Goal: Task Accomplishment & Management: Complete application form

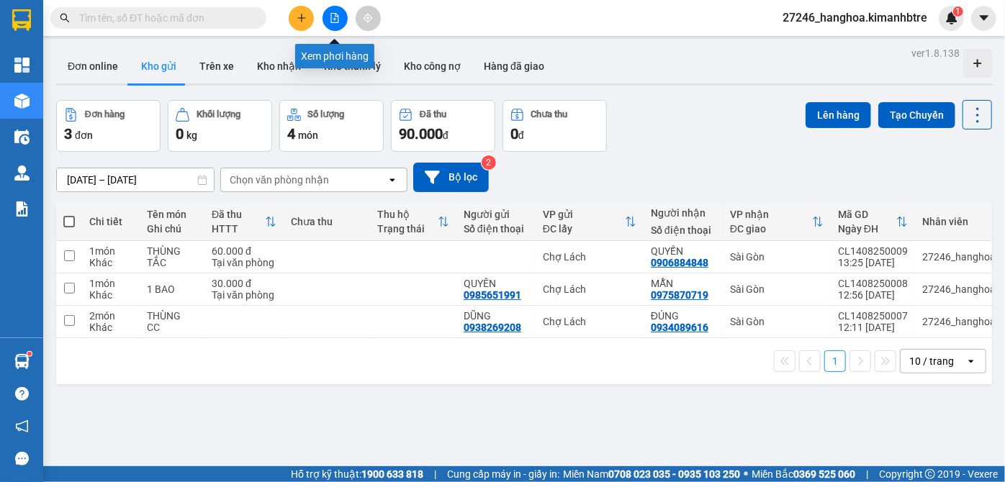
click at [340, 18] on button at bounding box center [334, 18] width 25 height 25
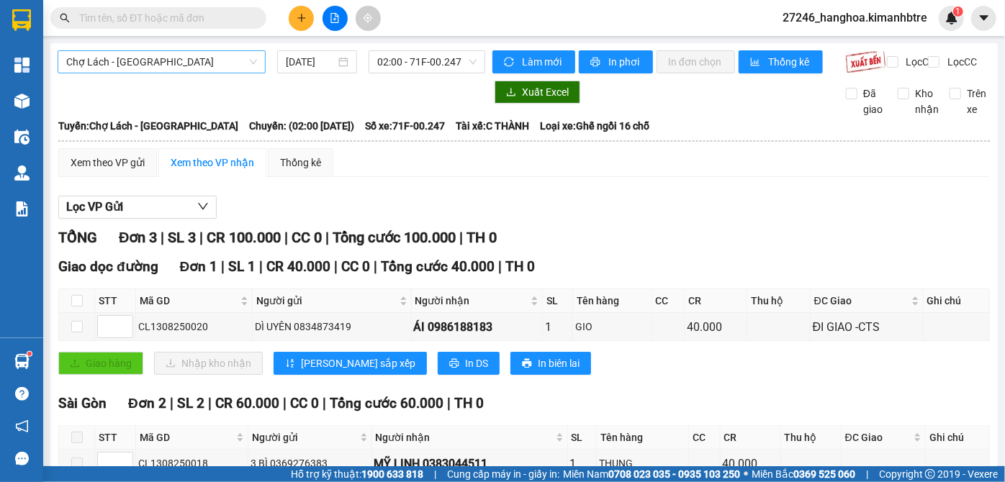
click at [211, 69] on span "Chợ Lách - [GEOGRAPHIC_DATA]" at bounding box center [161, 62] width 191 height 22
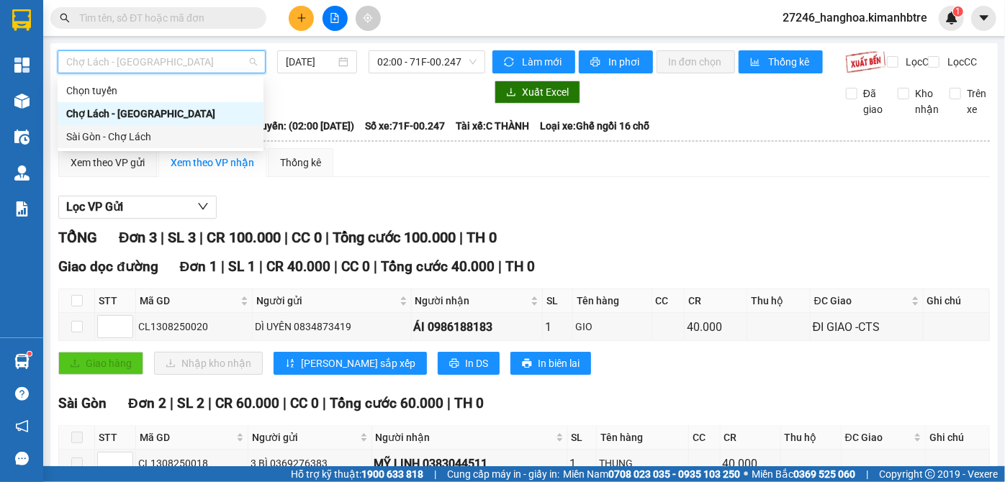
click at [173, 138] on div "Sài Gòn - Chợ Lách" at bounding box center [160, 137] width 189 height 16
type input "[DATE]"
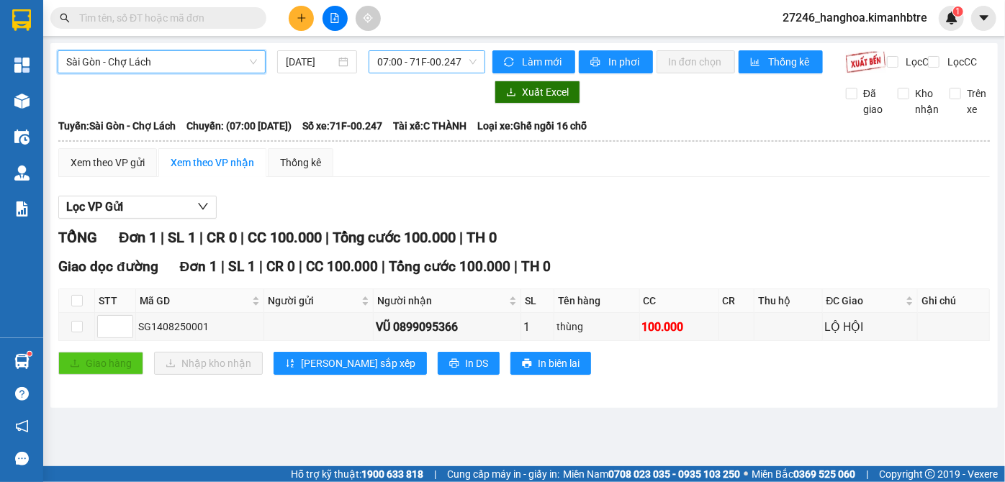
click at [425, 63] on span "07:00 - 71F-00.247" at bounding box center [426, 62] width 99 height 22
click at [306, 20] on icon "plus" at bounding box center [302, 18] width 10 height 10
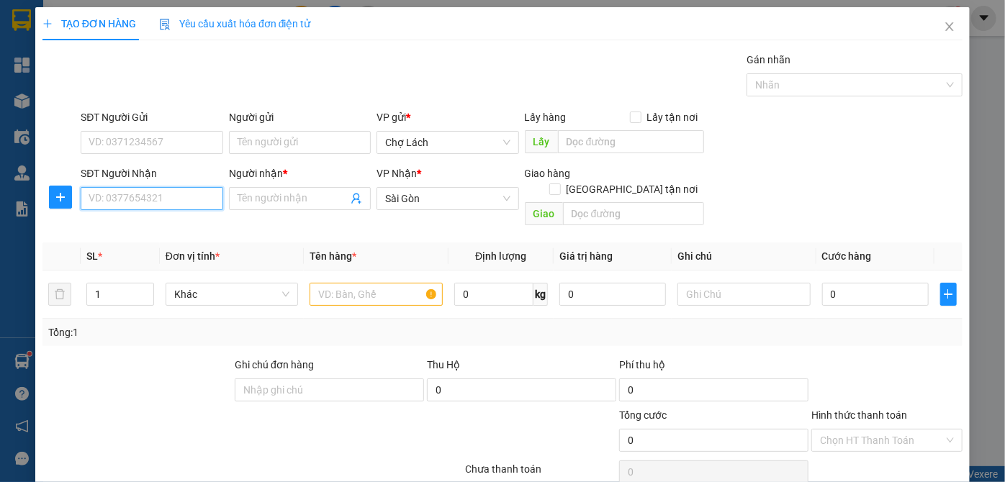
click at [109, 193] on input "SĐT Người Nhận" at bounding box center [152, 198] width 142 height 23
click at [159, 232] on div "0372749454 - NHI" at bounding box center [150, 227] width 123 height 16
type input "0372749454"
type input "NHI"
type input "0372749454"
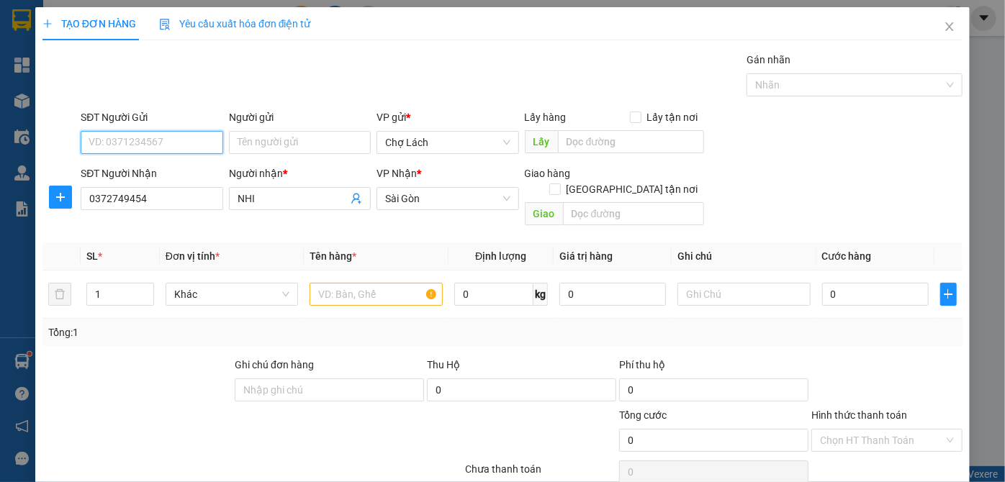
click at [142, 133] on input "SĐT Người Gửi" at bounding box center [152, 142] width 142 height 23
click at [166, 173] on div "0384584039 - TUYẾT ANH" at bounding box center [150, 171] width 123 height 16
type input "0384584039"
type input "TUYẾT ANH"
click at [355, 283] on input "text" at bounding box center [376, 294] width 133 height 23
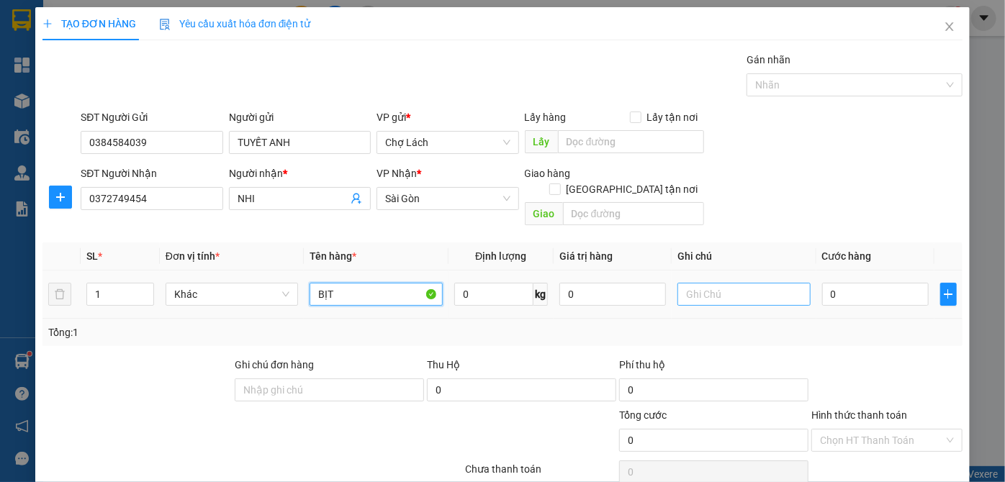
type input "BỊT"
click at [762, 283] on input "text" at bounding box center [743, 294] width 133 height 23
type input "6 RI"
click at [866, 283] on input "0" at bounding box center [875, 294] width 107 height 23
type input "3"
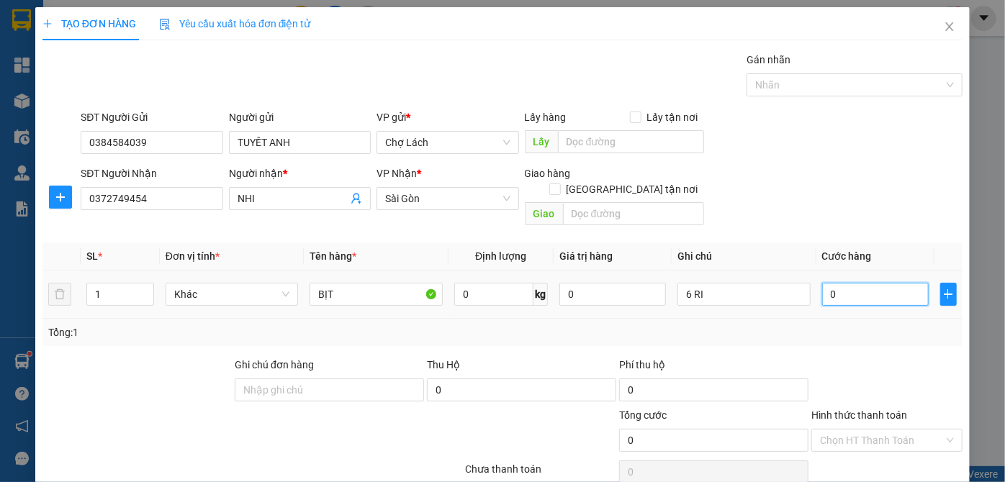
type input "3"
type input "30"
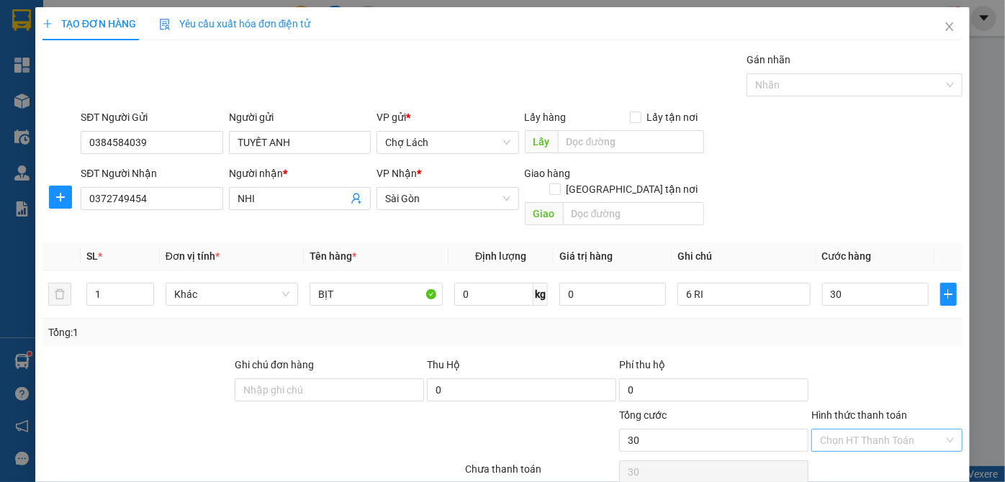
type input "30.000"
click at [888, 430] on input "Hình thức thanh toán" at bounding box center [882, 441] width 124 height 22
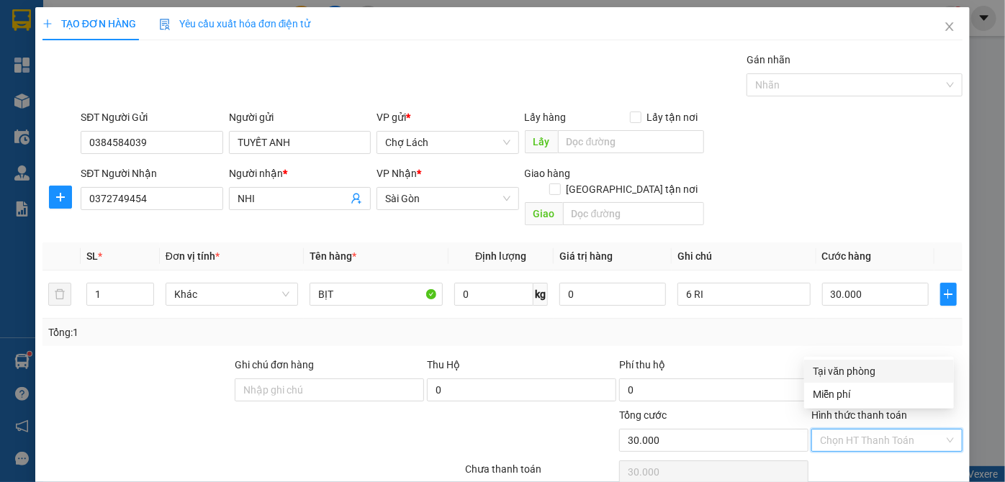
drag, startPoint x: 846, startPoint y: 365, endPoint x: 965, endPoint y: 415, distance: 129.4
click at [846, 365] on div "Tại văn phòng" at bounding box center [879, 371] width 132 height 16
type input "0"
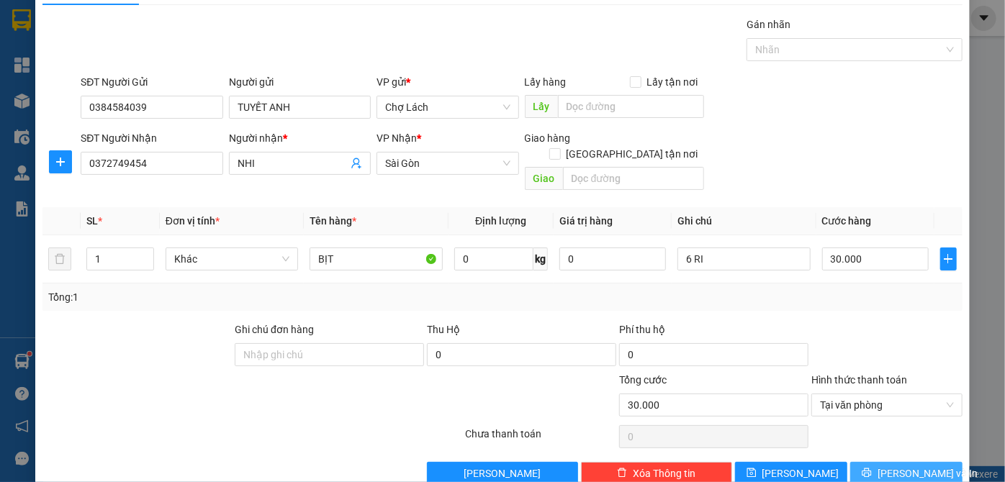
scroll to position [48, 0]
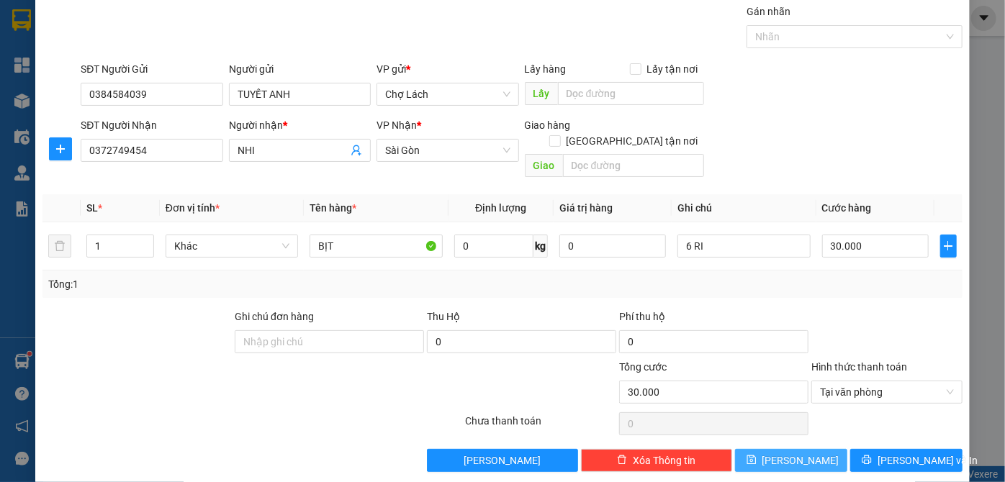
click at [800, 449] on button "[PERSON_NAME]" at bounding box center [791, 460] width 112 height 23
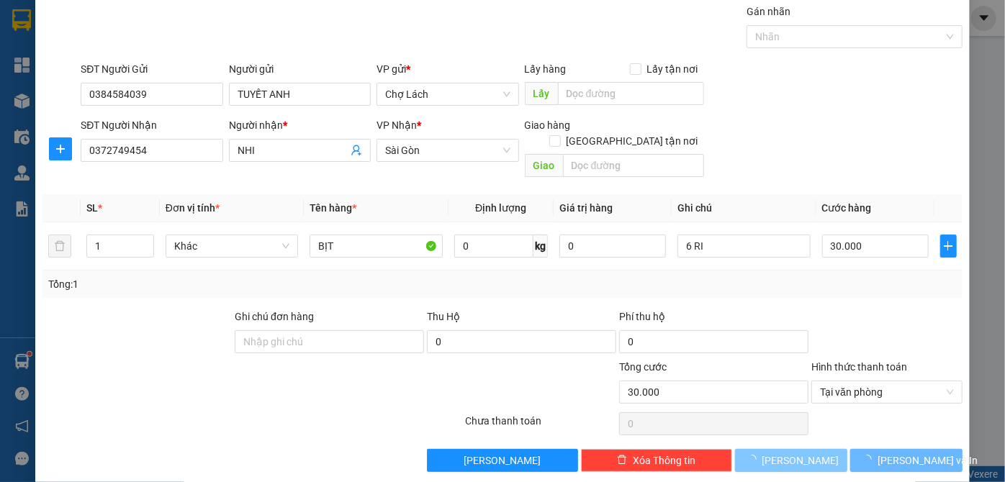
type input "0"
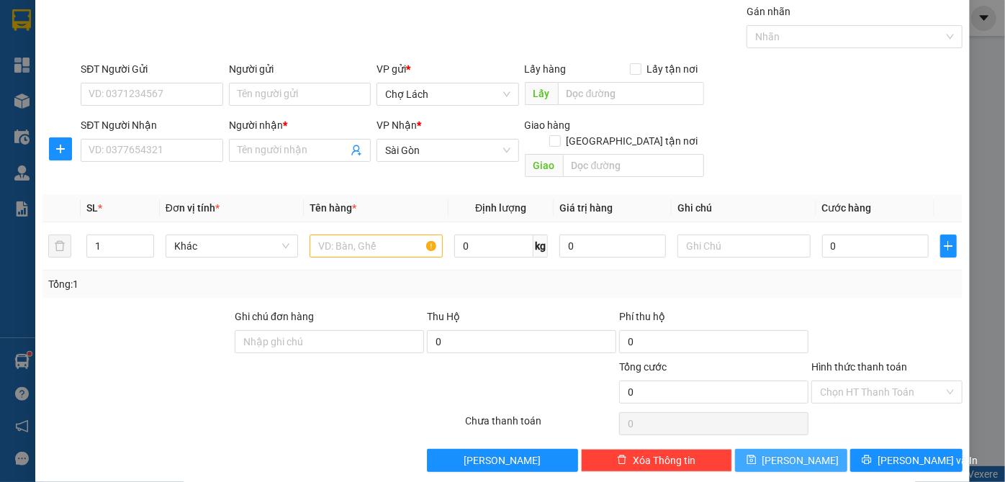
click at [735, 449] on button "[PERSON_NAME]" at bounding box center [791, 460] width 112 height 23
click at [799, 433] on div "0" at bounding box center [713, 424] width 189 height 29
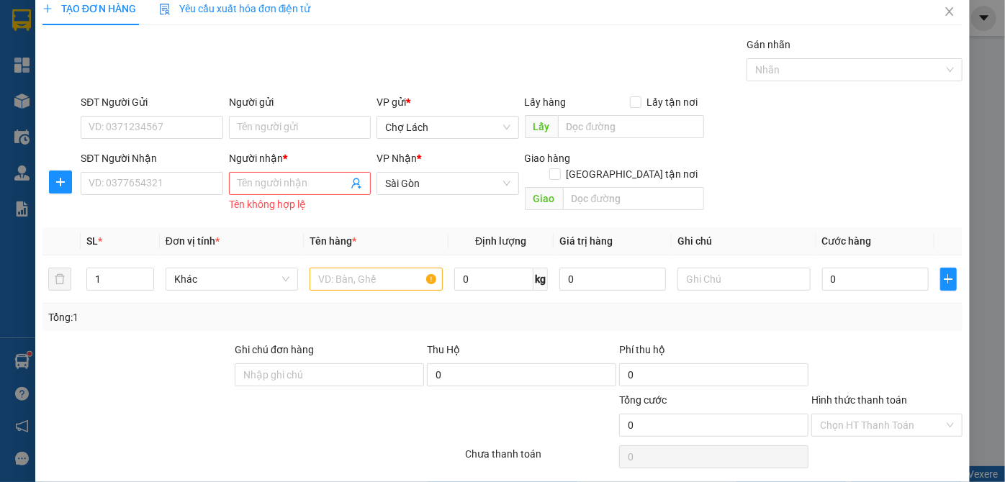
scroll to position [0, 0]
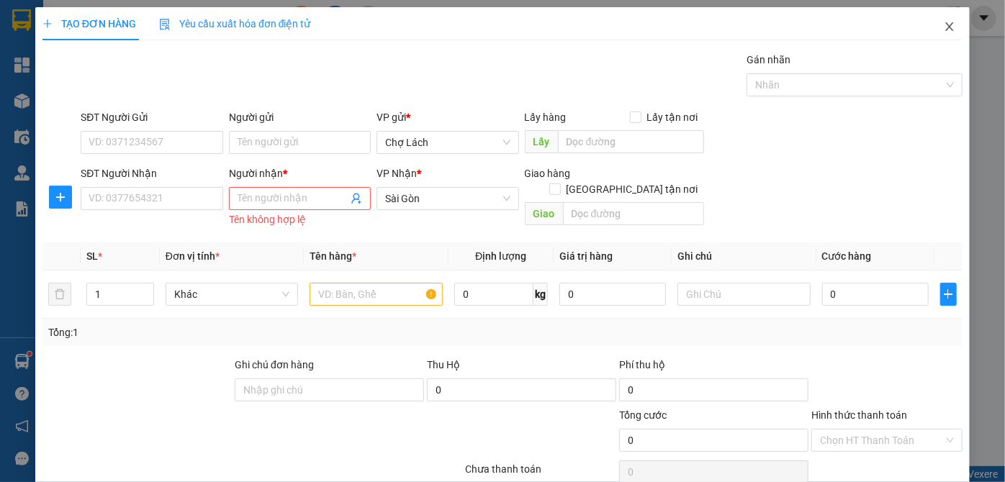
click at [944, 24] on icon "close" at bounding box center [950, 27] width 12 height 12
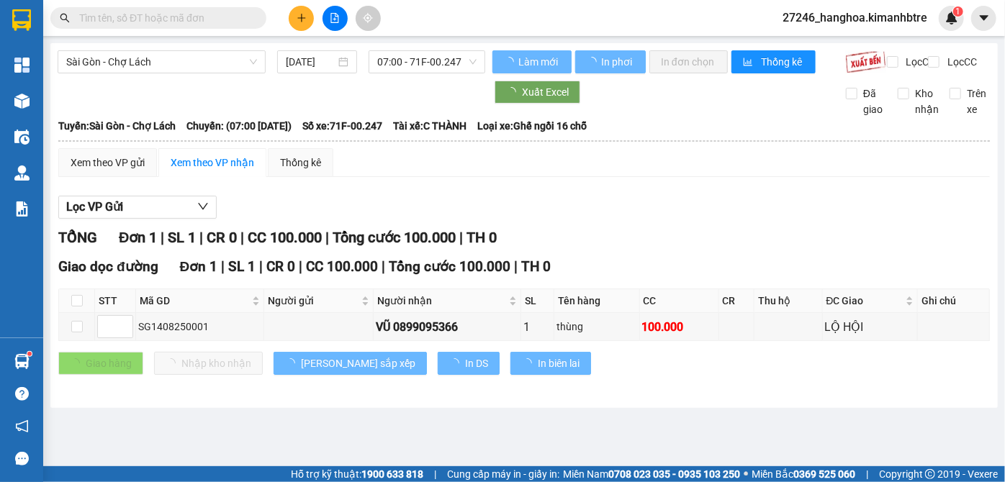
click at [184, 13] on input "text" at bounding box center [164, 18] width 170 height 16
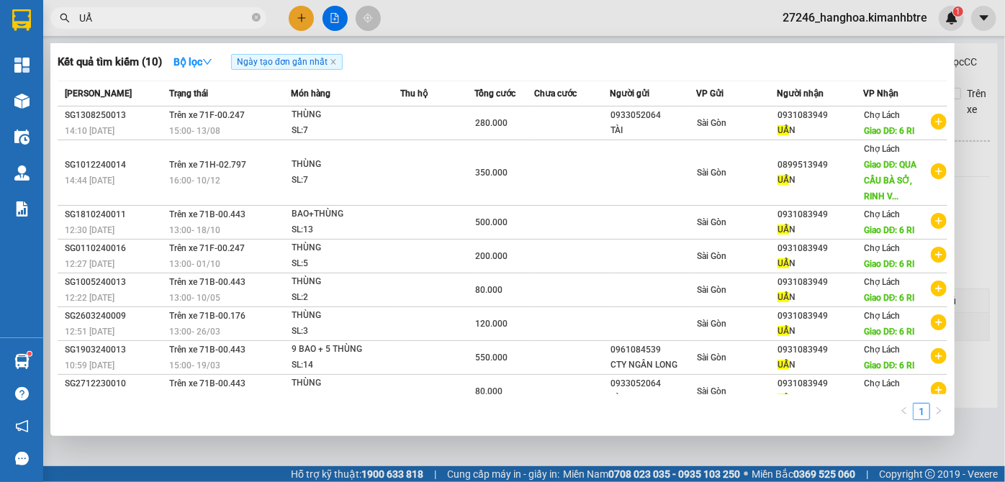
type input "U"
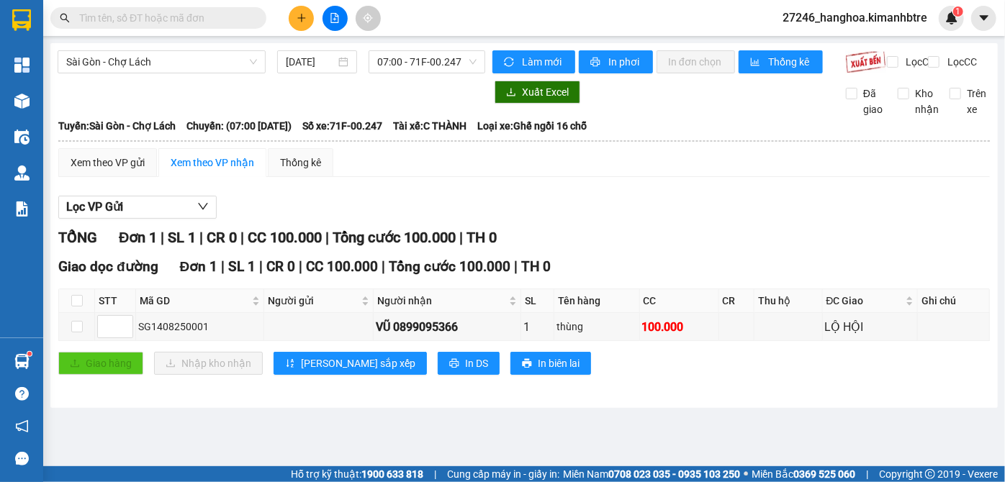
click at [225, 19] on input "text" at bounding box center [164, 18] width 170 height 16
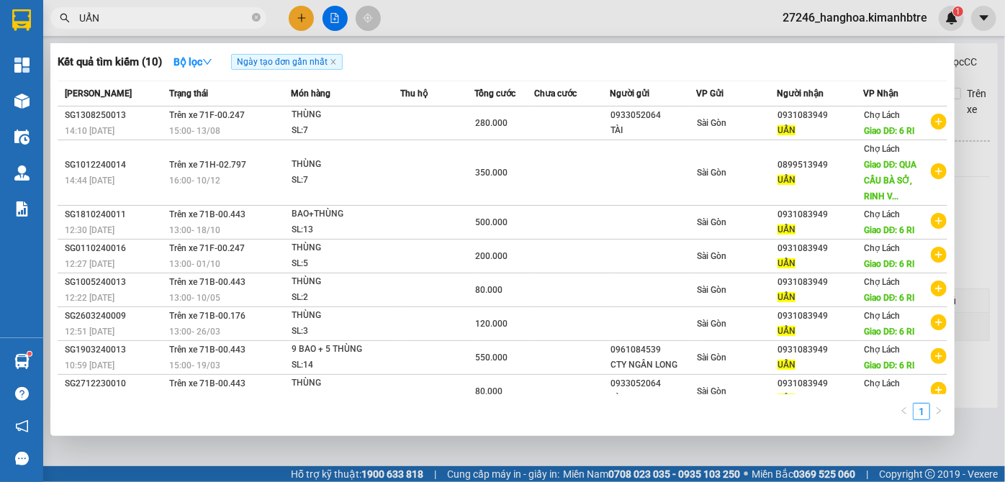
type input "UẨN"
click at [949, 369] on div "Kết quả tìm kiếm ( 10 ) Bộ lọc Ngày tạo đơn gần nhất Mã ĐH Trạng thái Món hàng …" at bounding box center [502, 239] width 904 height 393
click at [949, 370] on div "Kết quả tìm kiếm ( 10 ) Bộ lọc Ngày tạo đơn gần nhất Mã ĐH Trạng thái Món hàng …" at bounding box center [502, 239] width 904 height 393
click at [259, 19] on icon "close-circle" at bounding box center [256, 17] width 9 height 9
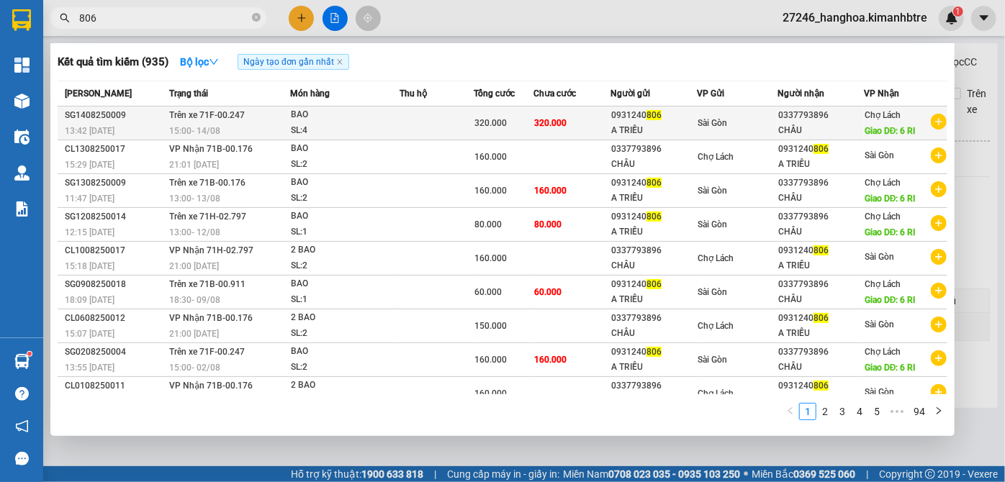
type input "806"
drag, startPoint x: 816, startPoint y: 117, endPoint x: 772, endPoint y: 115, distance: 44.7
click at [778, 115] on div "0337793896" at bounding box center [820, 115] width 85 height 15
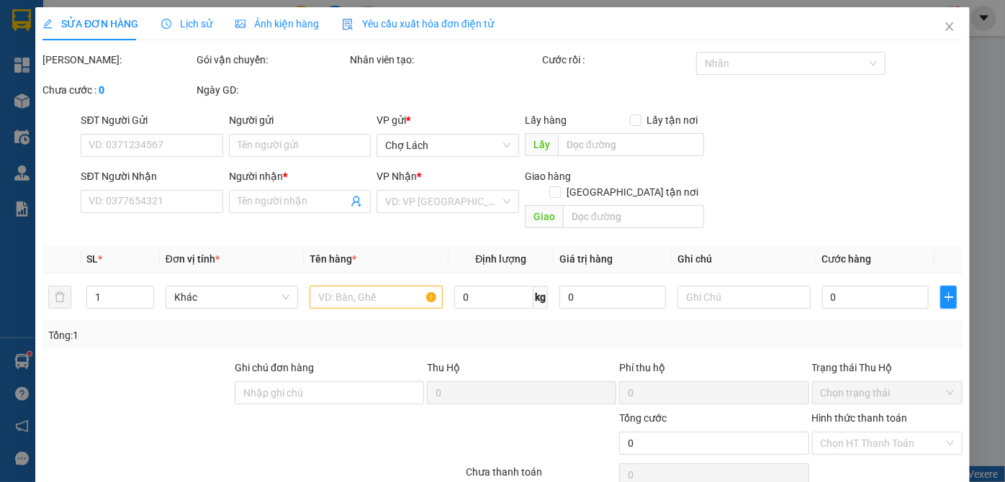
type input "0931240806"
type input "A TRIỀU"
type input "0337793896"
type input "CHÂU"
type input "6 RI"
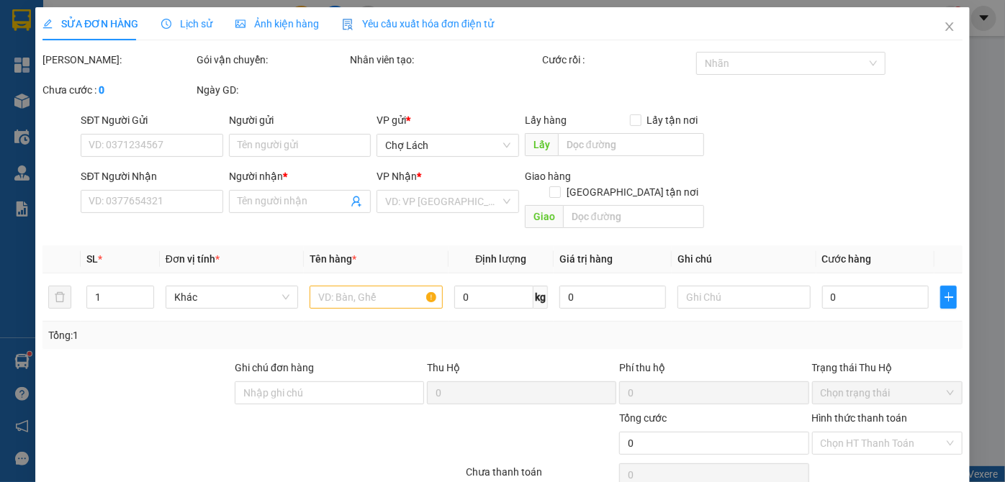
type input "320.000"
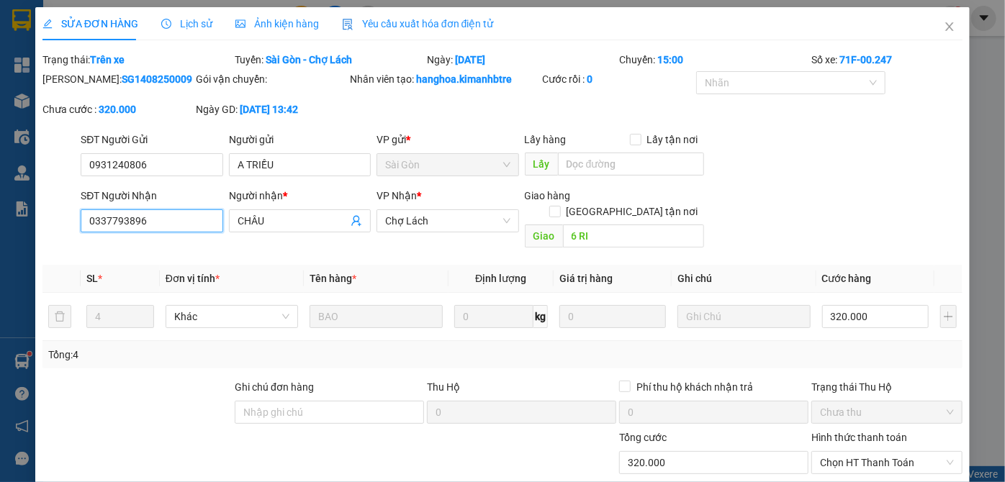
drag, startPoint x: 110, startPoint y: 225, endPoint x: 69, endPoint y: 227, distance: 41.1
click at [69, 227] on div "SĐT Người Nhận 0337793896 0337793896 Người nhận * CHÂU VP Nhận * Chợ Lách Giao …" at bounding box center [502, 221] width 923 height 66
click at [944, 32] on icon "close" at bounding box center [950, 27] width 12 height 12
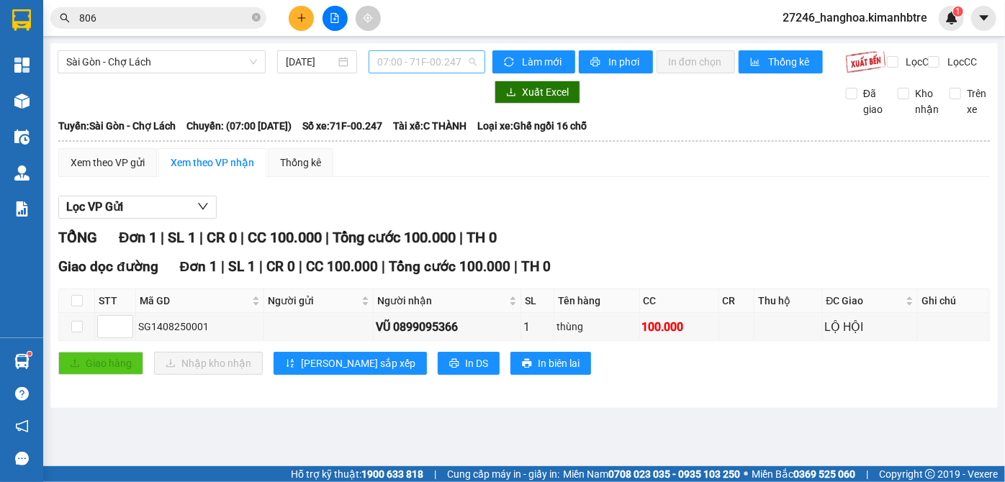
click at [464, 56] on span "07:00 - 71F-00.247" at bounding box center [426, 62] width 99 height 22
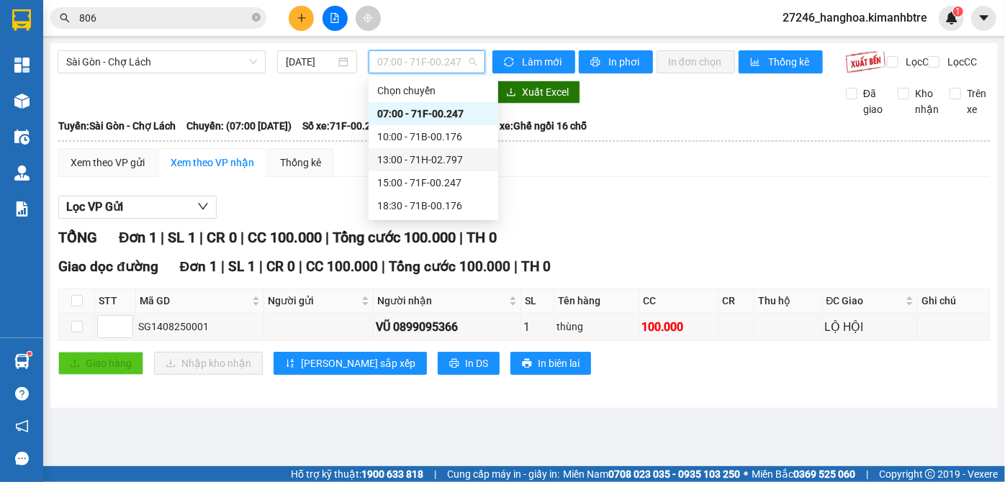
click at [420, 155] on div "13:00 - 71H-02.797" at bounding box center [433, 160] width 112 height 16
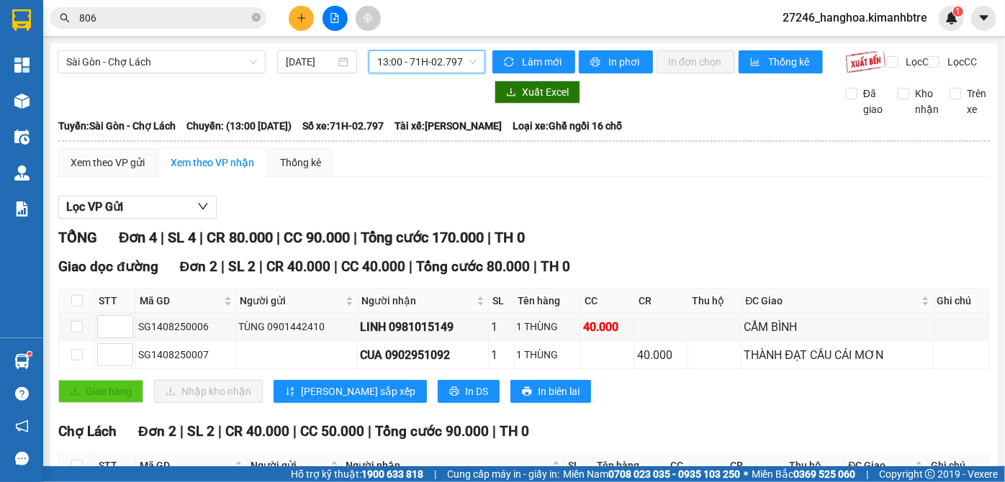
scroll to position [150, 0]
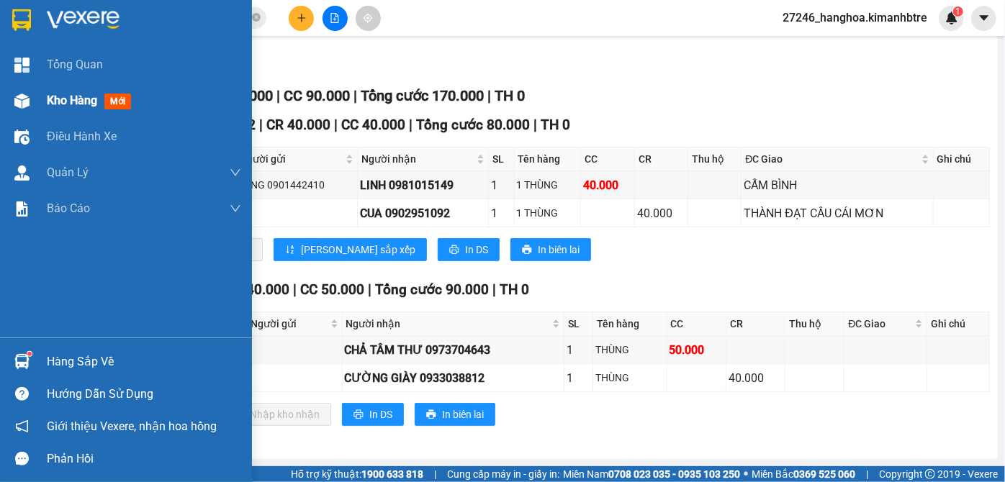
click at [67, 106] on span "Kho hàng" at bounding box center [72, 101] width 50 height 14
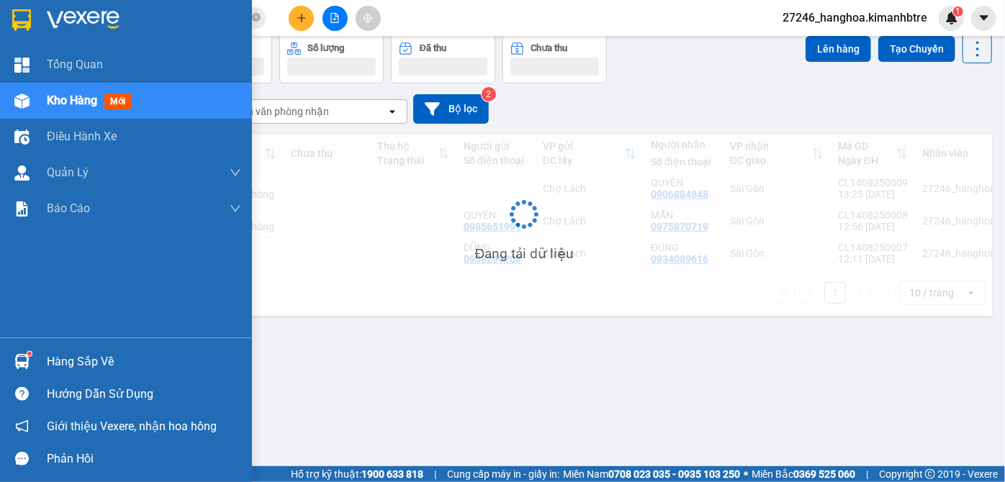
scroll to position [66, 0]
